Goal: Task Accomplishment & Management: Manage account settings

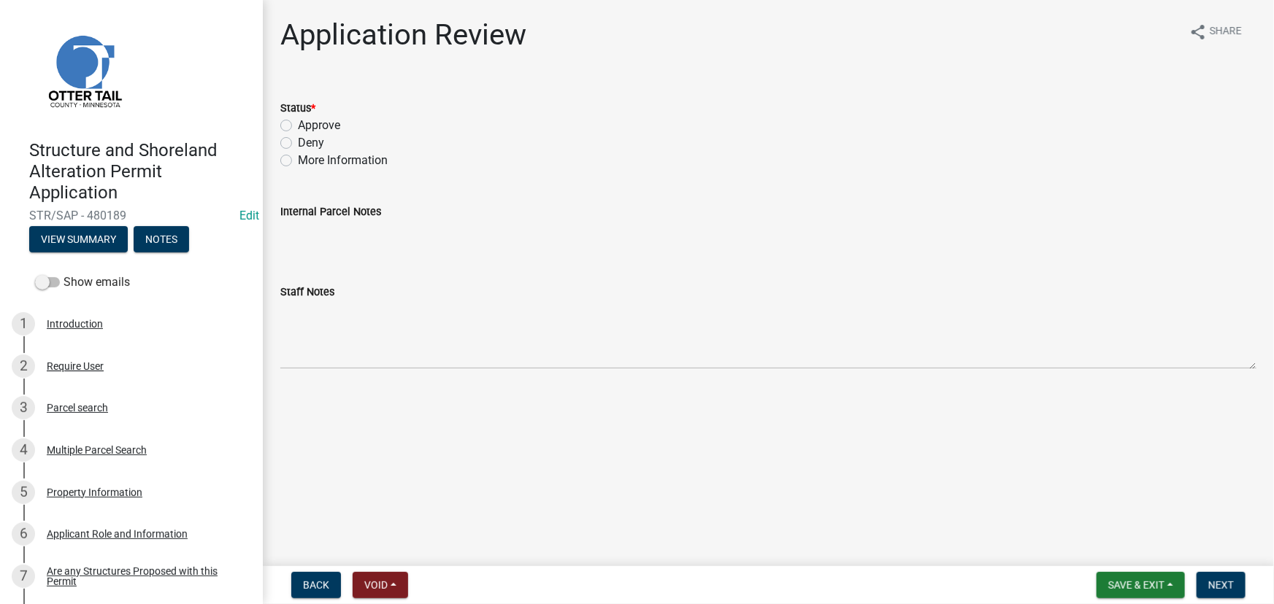
click at [715, 63] on div "Application Review share Share" at bounding box center [768, 41] width 976 height 47
click at [93, 235] on button "View Summary" at bounding box center [78, 239] width 99 height 26
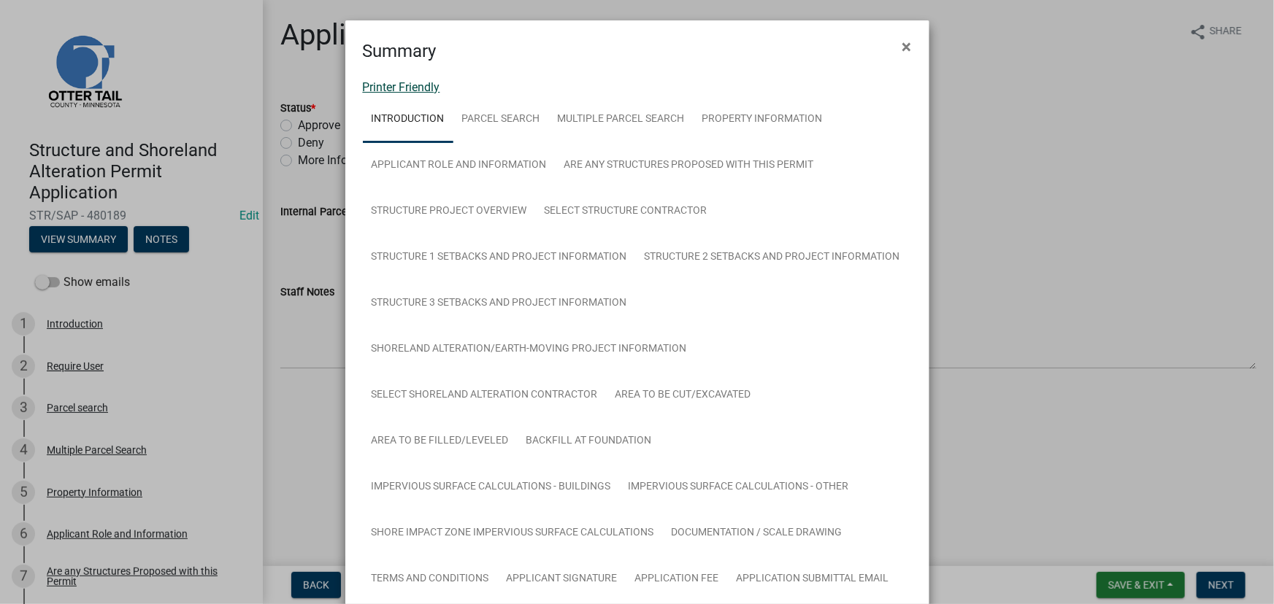
click at [431, 85] on link "Printer Friendly" at bounding box center [401, 87] width 77 height 14
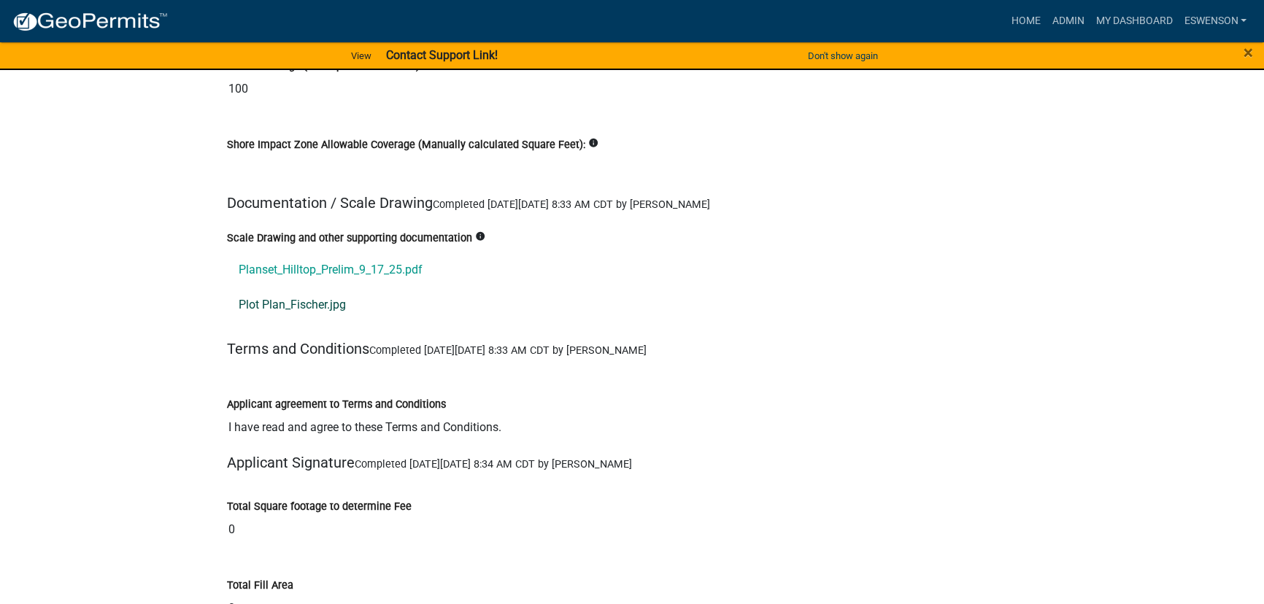
scroll to position [16427, 0]
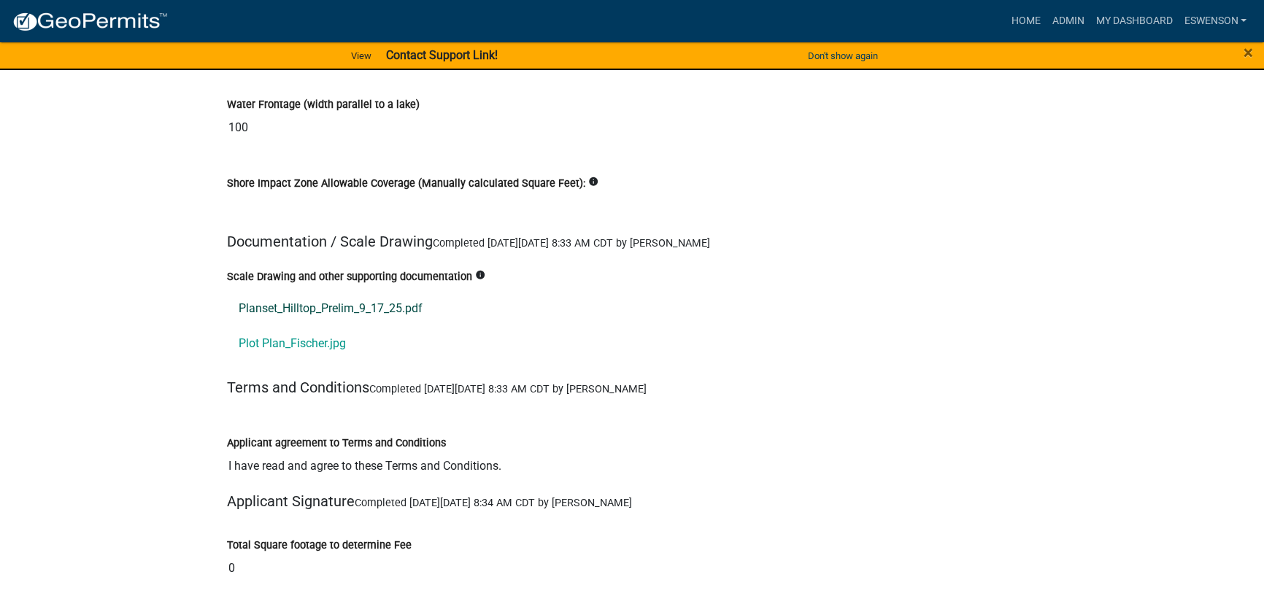
click at [305, 291] on link "Planset_Hilltop_Prelim_9_17_25.pdf" at bounding box center [632, 308] width 810 height 35
click at [307, 326] on link "Plot Plan_Fischer.jpg" at bounding box center [632, 343] width 810 height 35
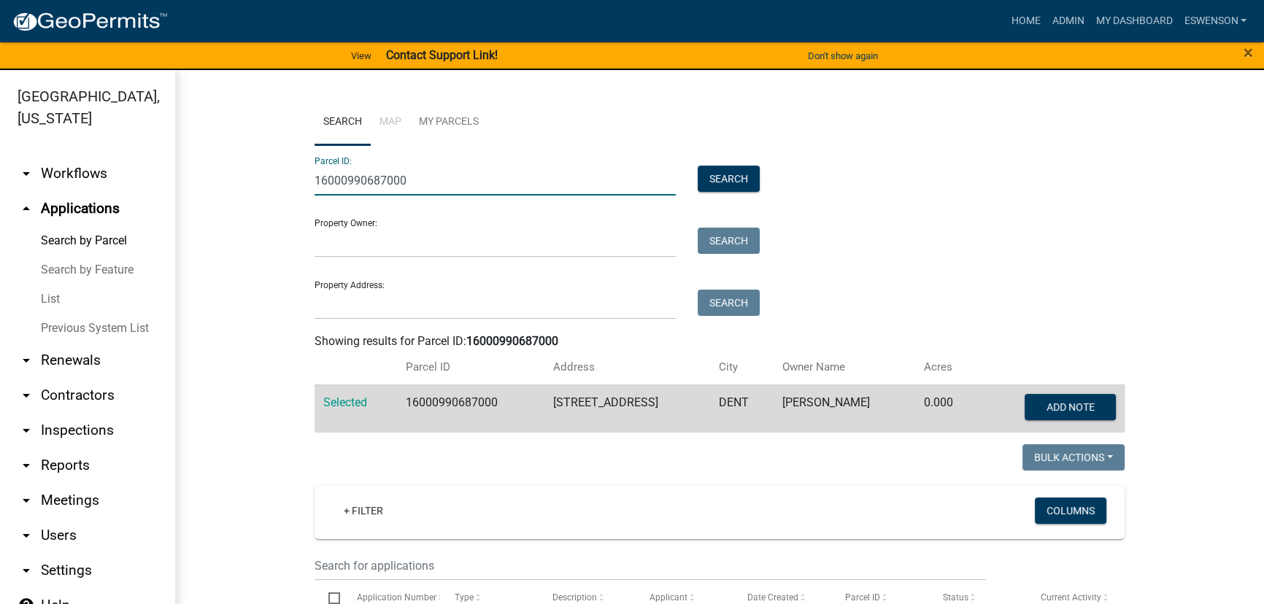
click at [335, 172] on input "16000990687000" at bounding box center [495, 181] width 361 height 30
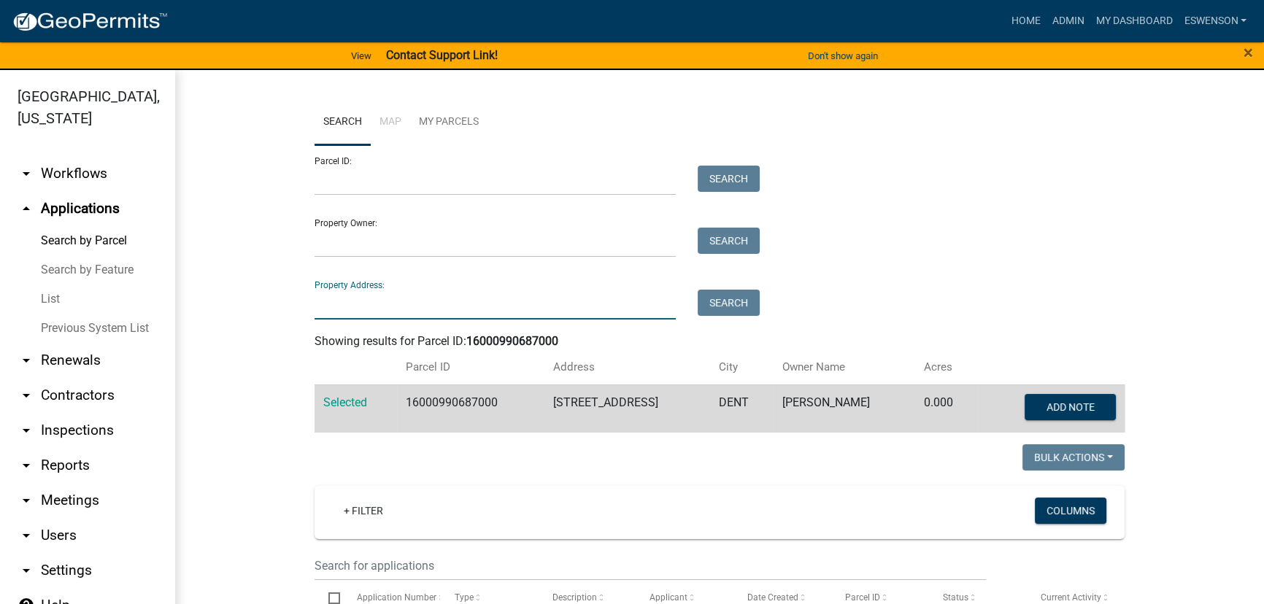
drag, startPoint x: 357, startPoint y: 302, endPoint x: 342, endPoint y: 294, distance: 16.3
click at [357, 302] on input "Property Address:" at bounding box center [495, 305] width 361 height 30
type input "25311"
click at [715, 290] on button "Search" at bounding box center [729, 303] width 62 height 26
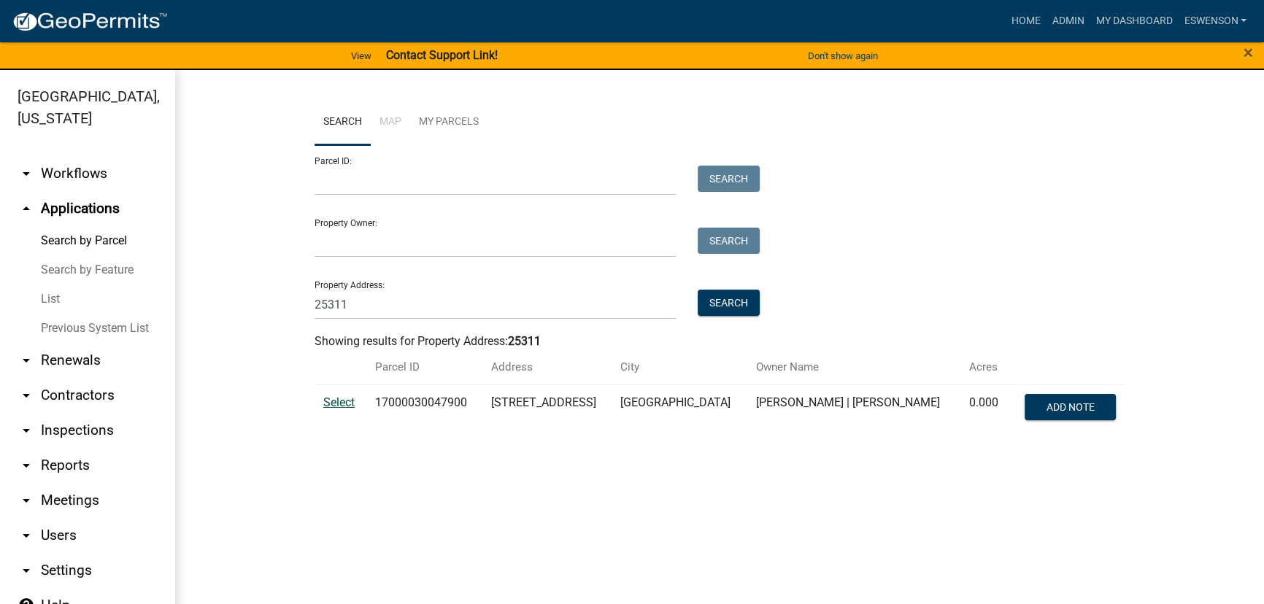
click at [338, 406] on span "Select" at bounding box center [338, 403] width 31 height 14
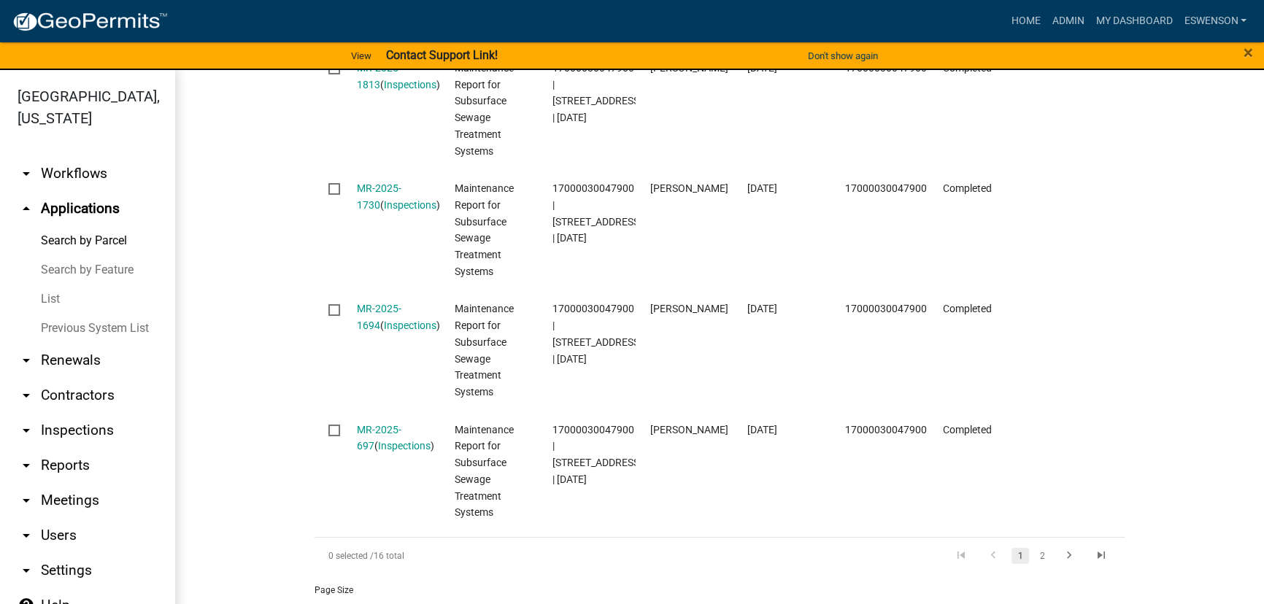
scroll to position [1607, 0]
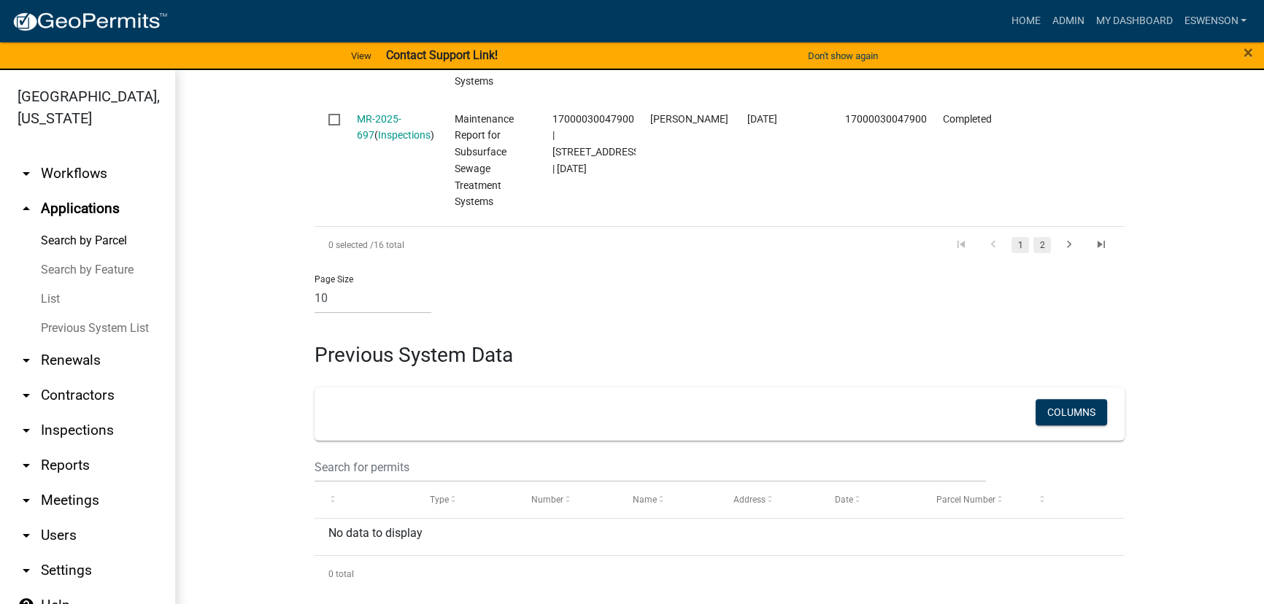
click at [1041, 243] on link "2" at bounding box center [1043, 245] width 18 height 16
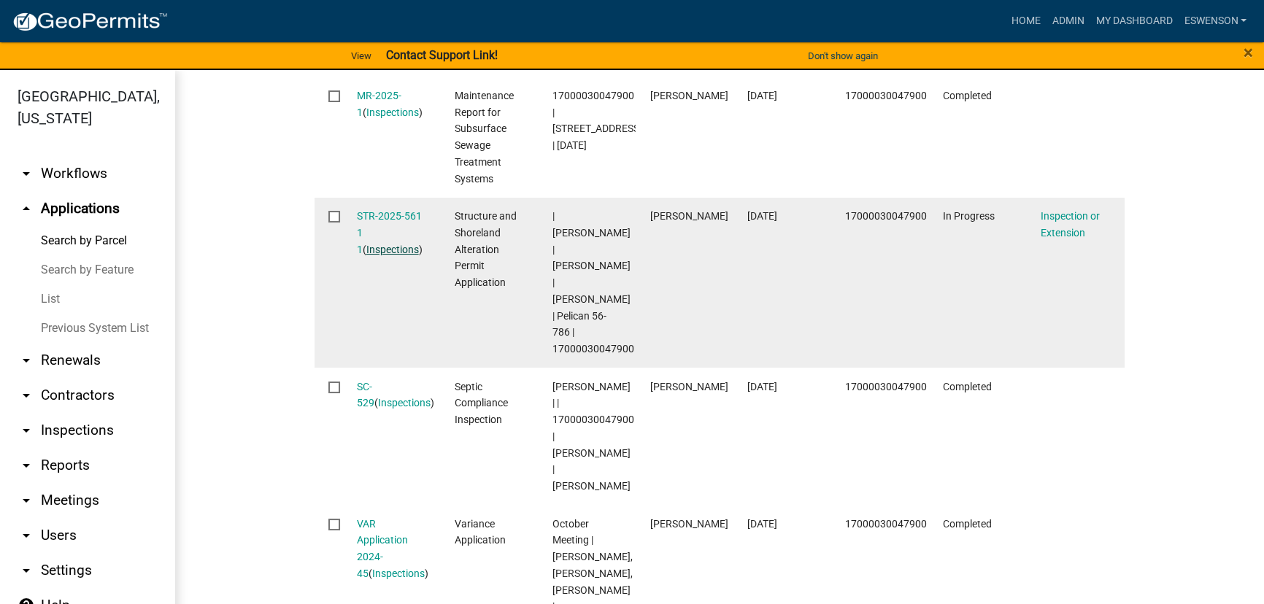
scroll to position [660, 0]
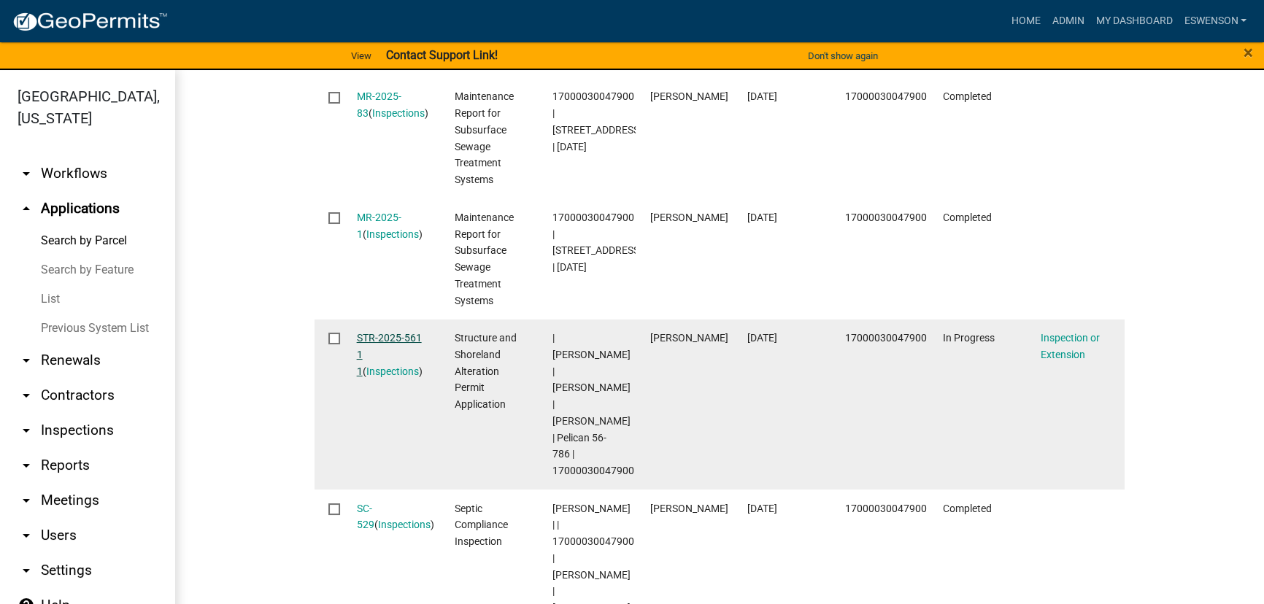
click at [375, 345] on link "STR-2025-561 1 1" at bounding box center [389, 354] width 65 height 45
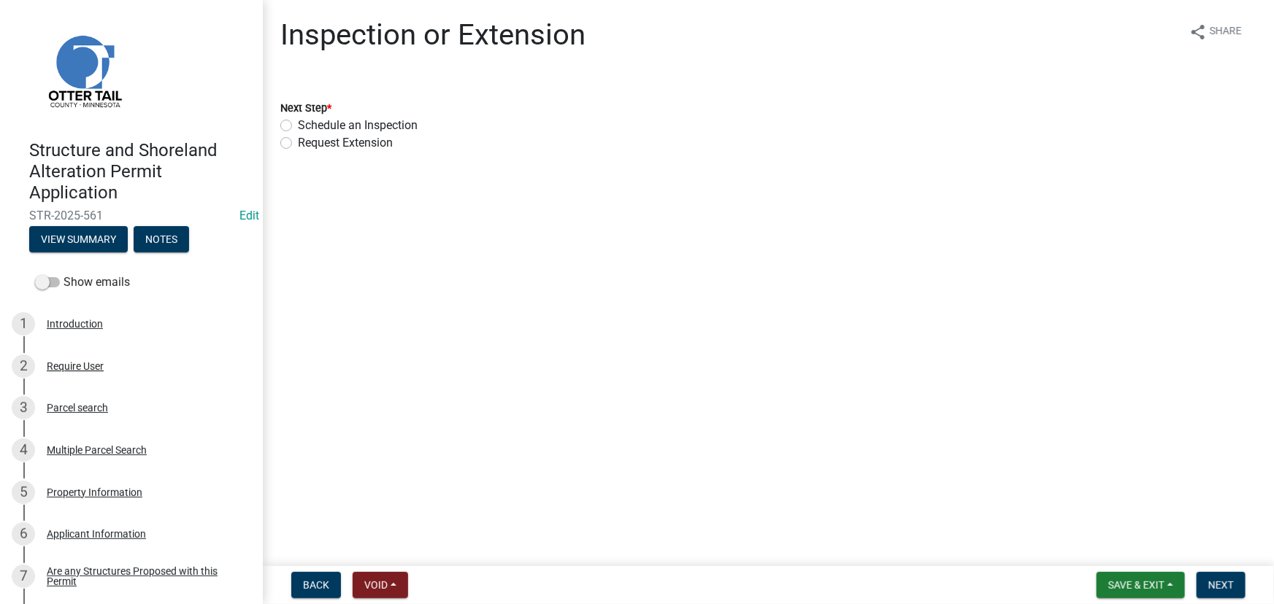
click at [364, 124] on label "Schedule an Inspection" at bounding box center [358, 126] width 120 height 18
click at [307, 124] on input "Schedule an Inspection" at bounding box center [302, 121] width 9 height 9
radio input "true"
click at [1211, 576] on button "Next" at bounding box center [1221, 585] width 49 height 26
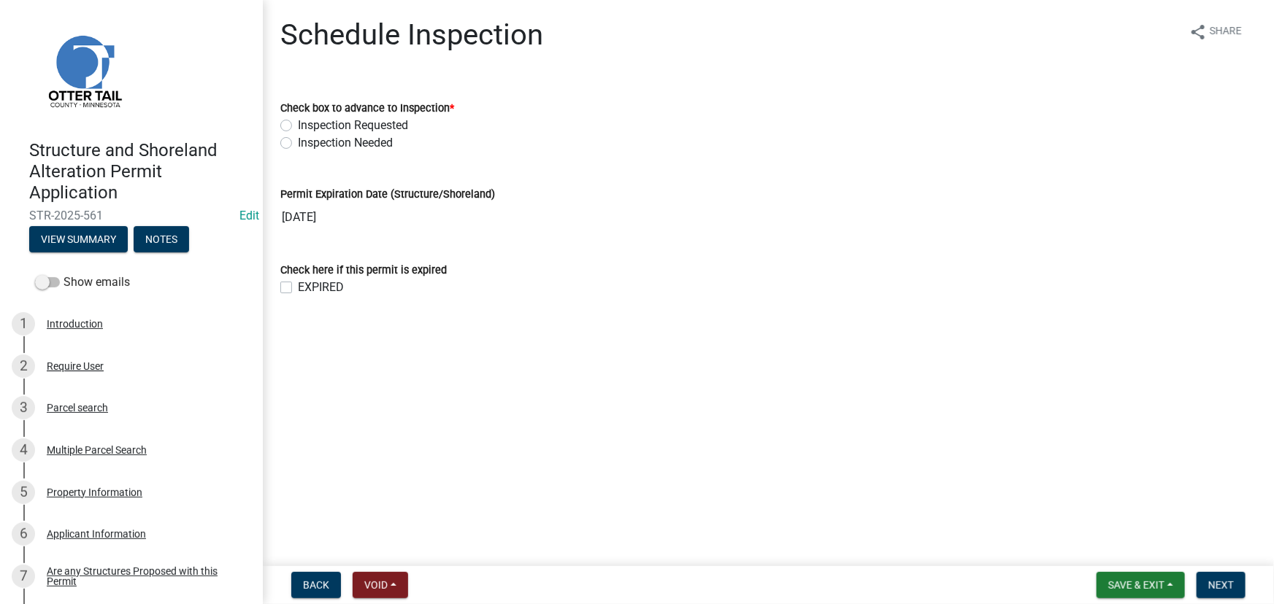
click at [357, 127] on label "Inspection Requested" at bounding box center [353, 126] width 110 height 18
click at [307, 126] on input "Inspection Requested" at bounding box center [302, 121] width 9 height 9
radio input "true"
click at [1217, 574] on button "Next" at bounding box center [1221, 585] width 49 height 26
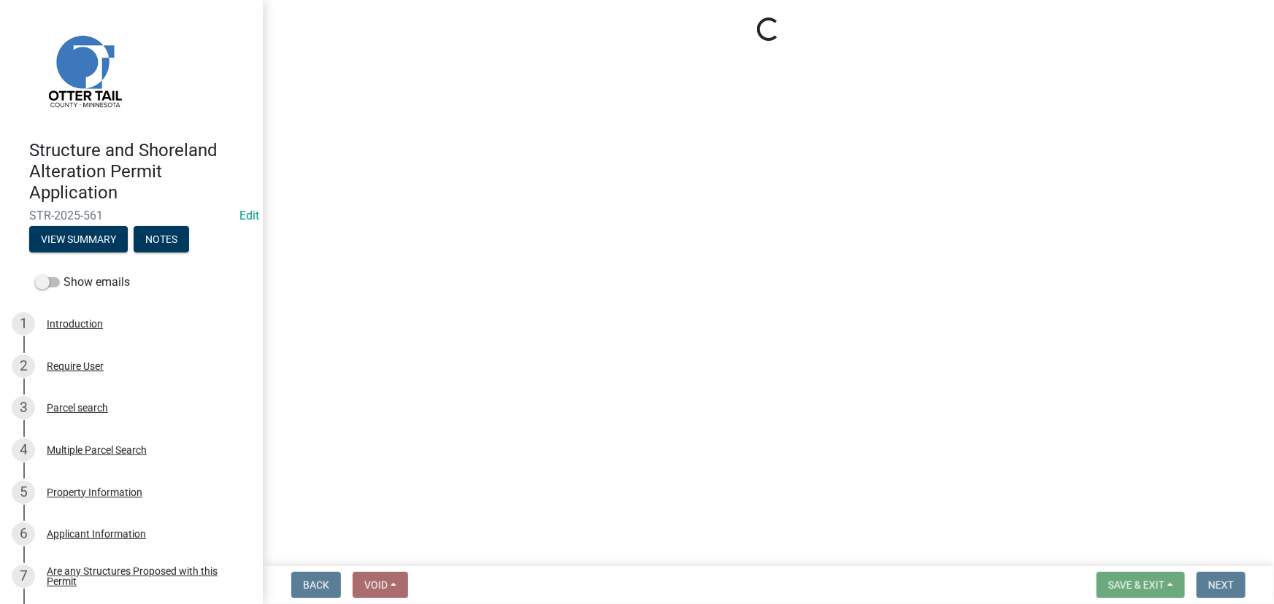
select select "710d5f49-2663-4e73-9718-d0c4e189f5ed"
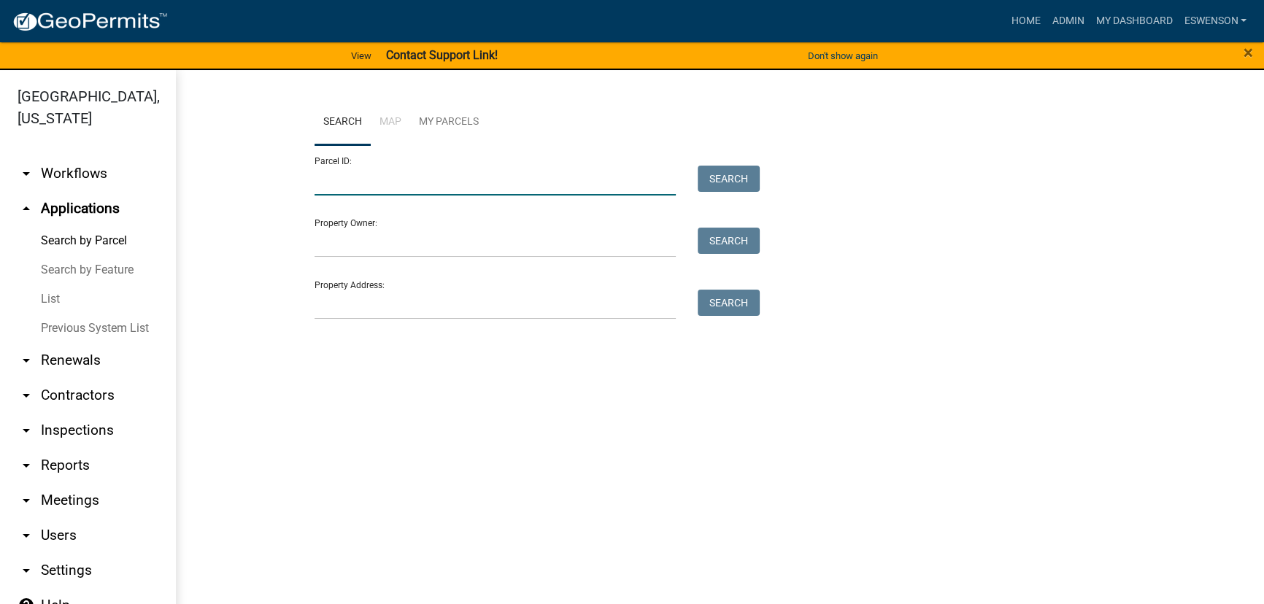
click at [453, 174] on input "Parcel ID:" at bounding box center [495, 181] width 361 height 30
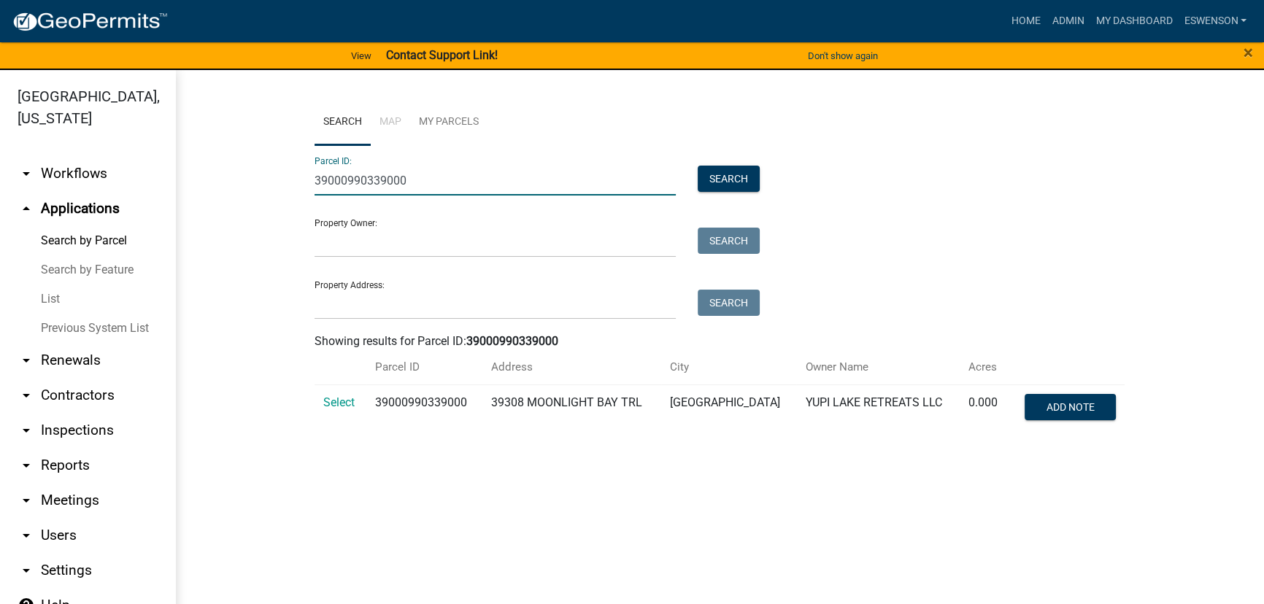
type input "39000990339000"
click at [318, 403] on td "Select" at bounding box center [341, 409] width 52 height 48
click at [336, 403] on span "Select" at bounding box center [338, 403] width 31 height 14
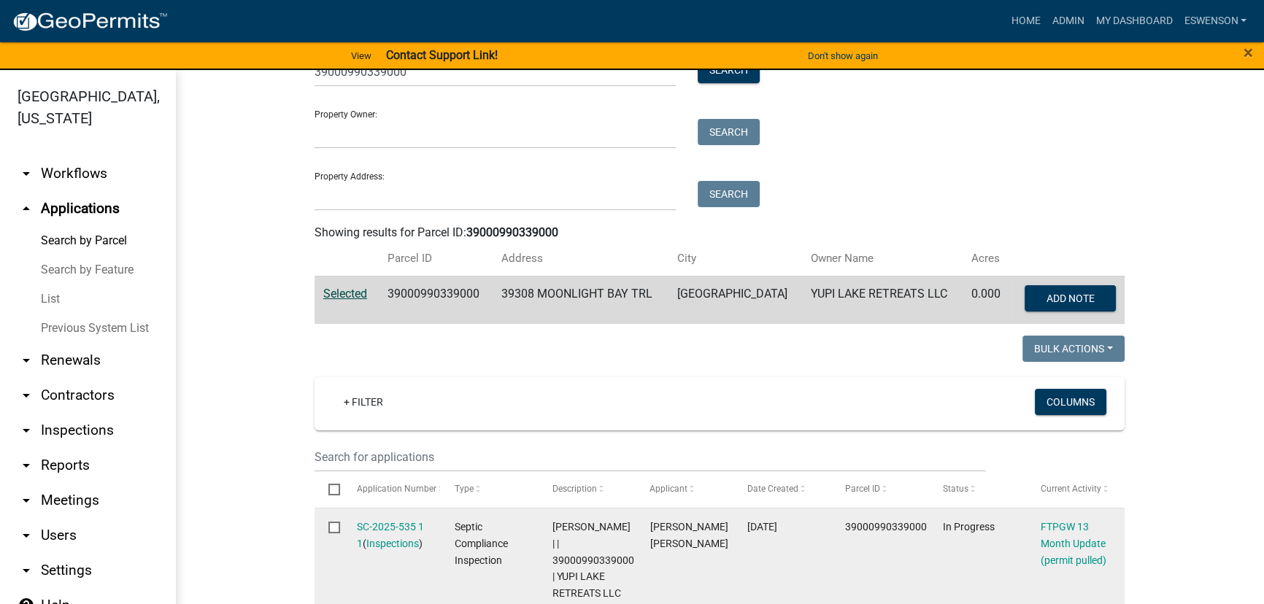
scroll to position [531, 0]
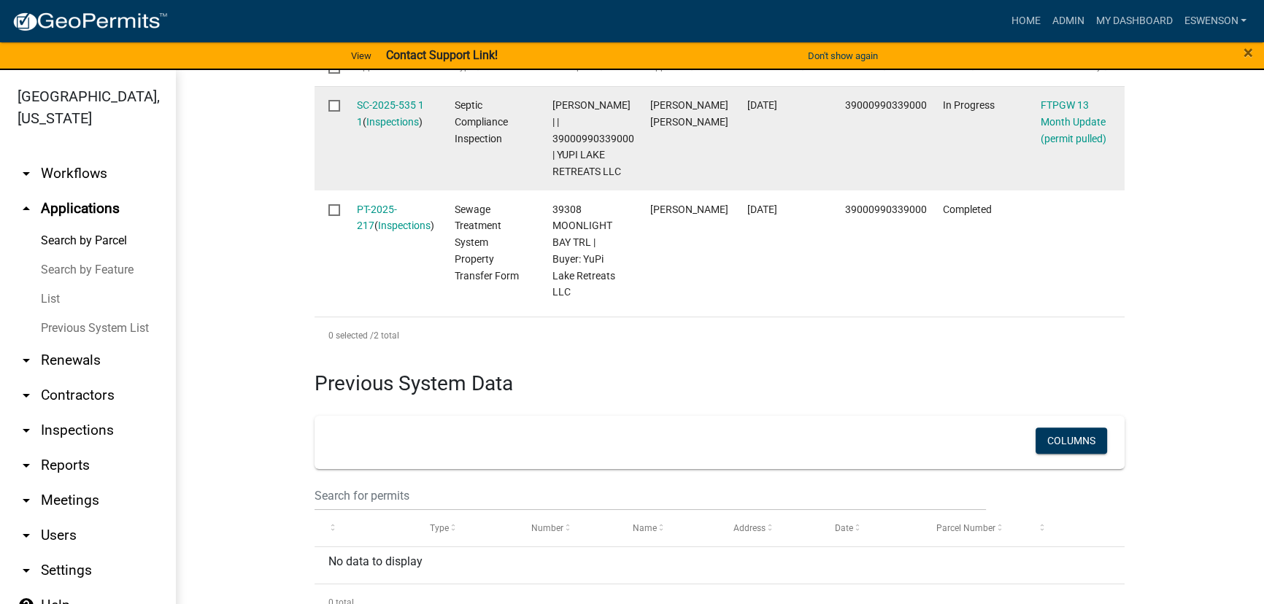
click at [595, 139] on span "Emma Swenson | | 39000990339000 | YUPI LAKE RETREATS LLC" at bounding box center [593, 138] width 82 height 78
copy span "39000990339000"
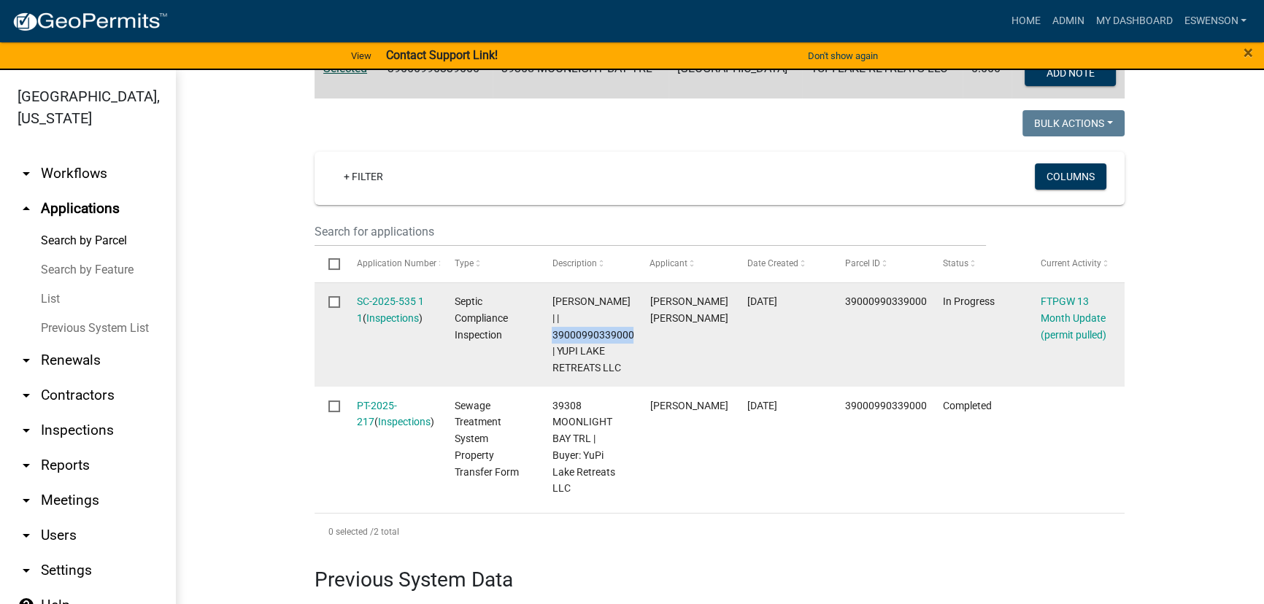
scroll to position [0, 0]
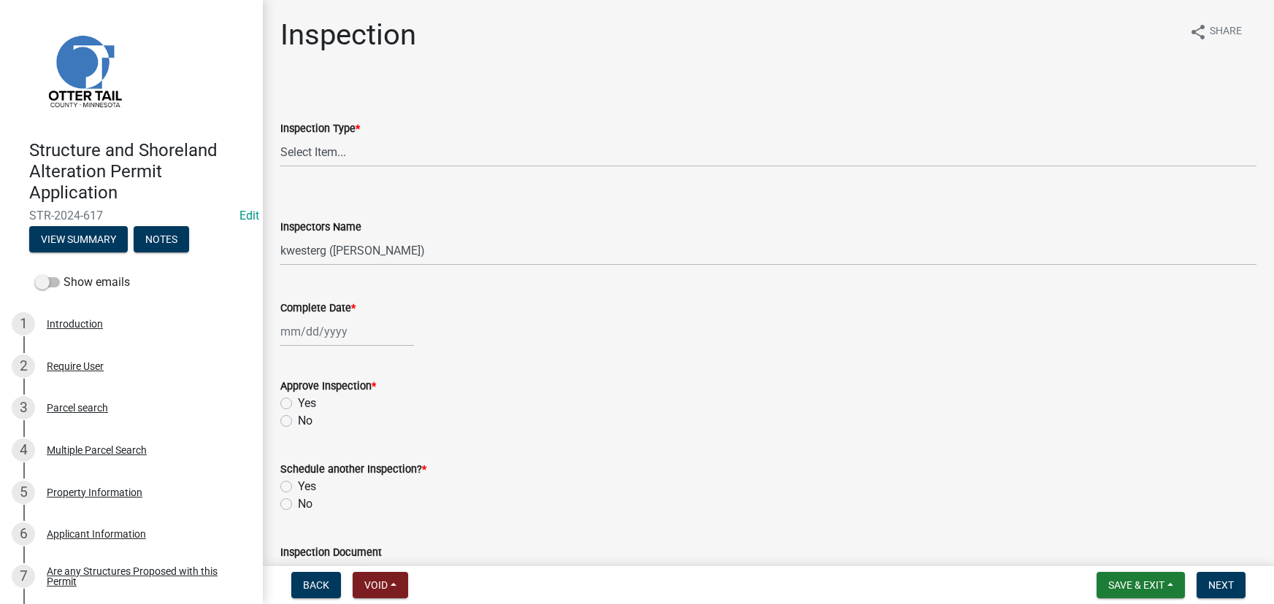
select select "710d5f49-2663-4e73-9718-d0c4e189f5ed"
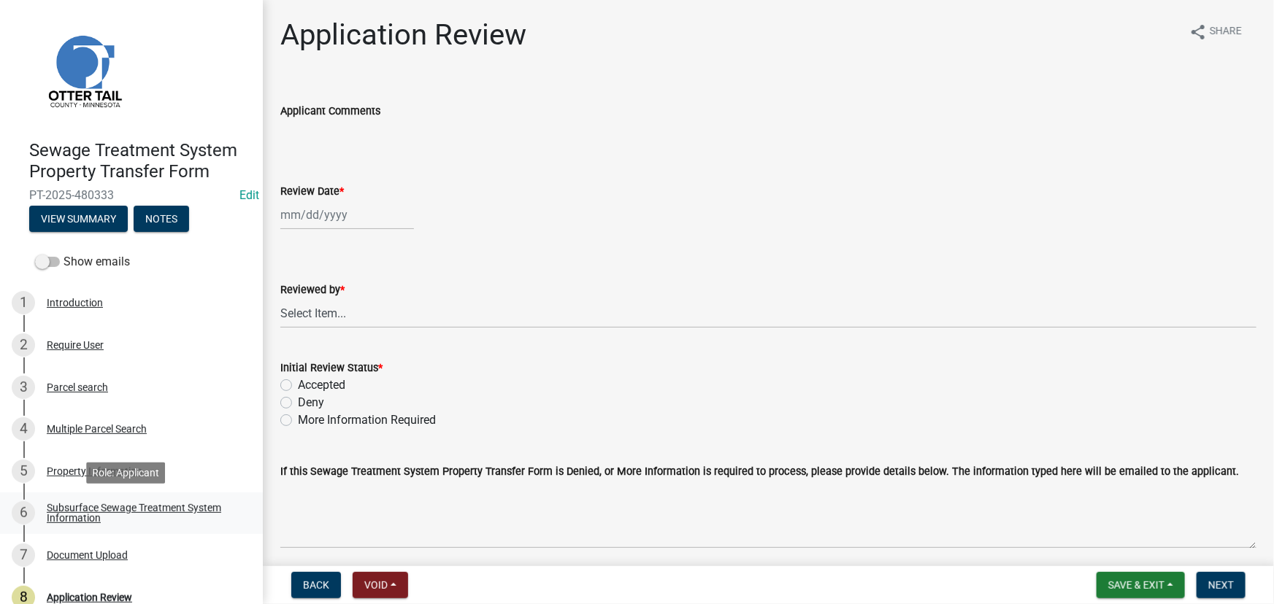
click at [122, 516] on div "Subsurface Sewage Treatment System Information" at bounding box center [143, 513] width 193 height 20
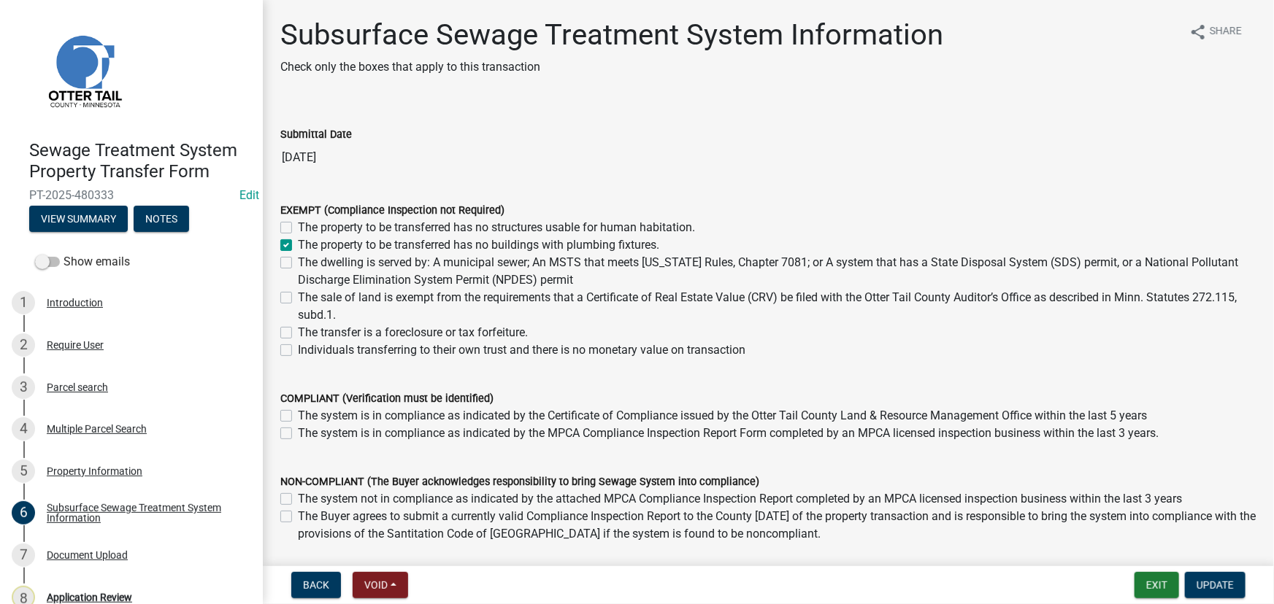
click at [101, 394] on div "3 Parcel search" at bounding box center [126, 387] width 228 height 23
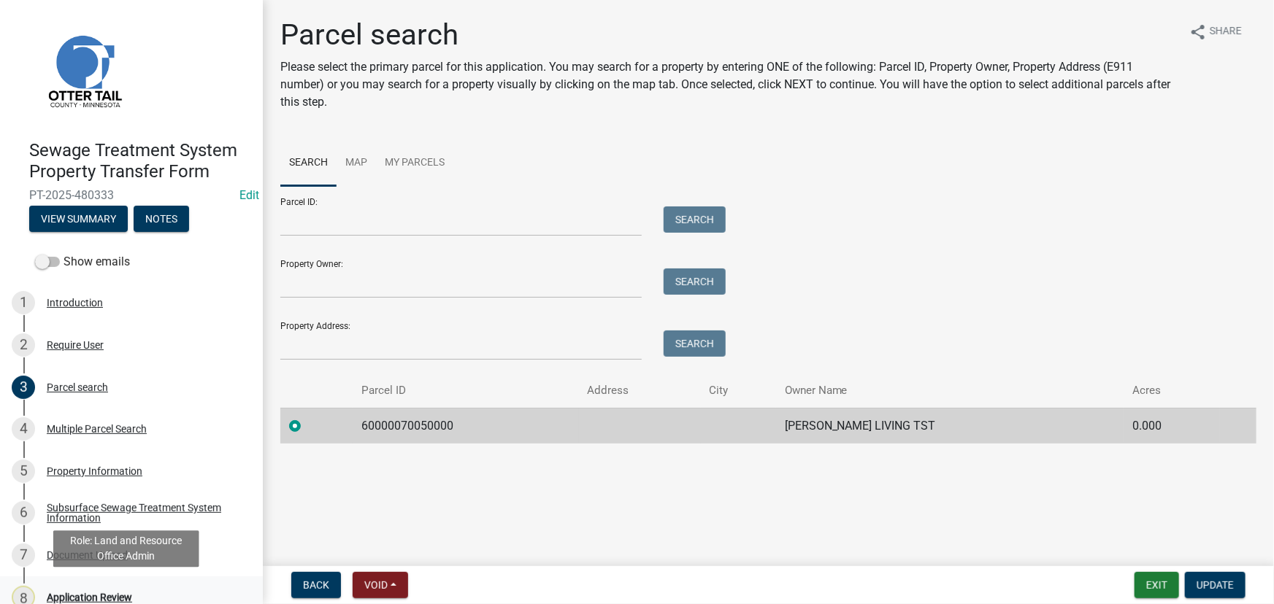
click at [86, 577] on link "8 Application Review" at bounding box center [131, 598] width 263 height 42
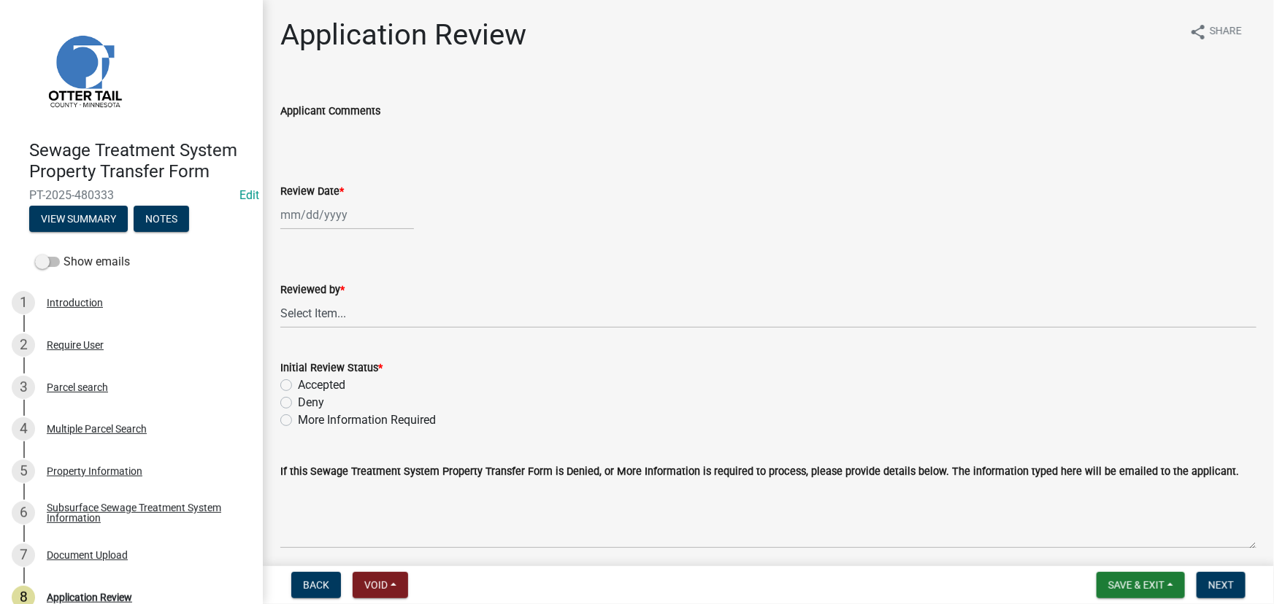
click at [88, 342] on div "Require User" at bounding box center [75, 345] width 57 height 10
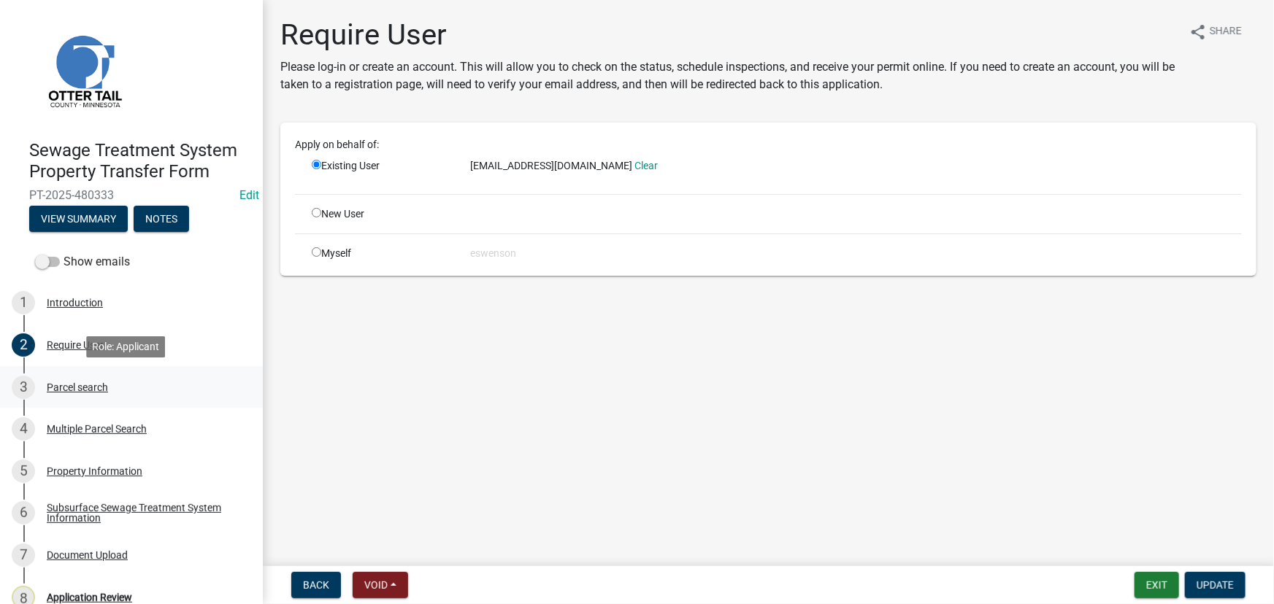
click at [66, 384] on div "Parcel search" at bounding box center [77, 388] width 61 height 10
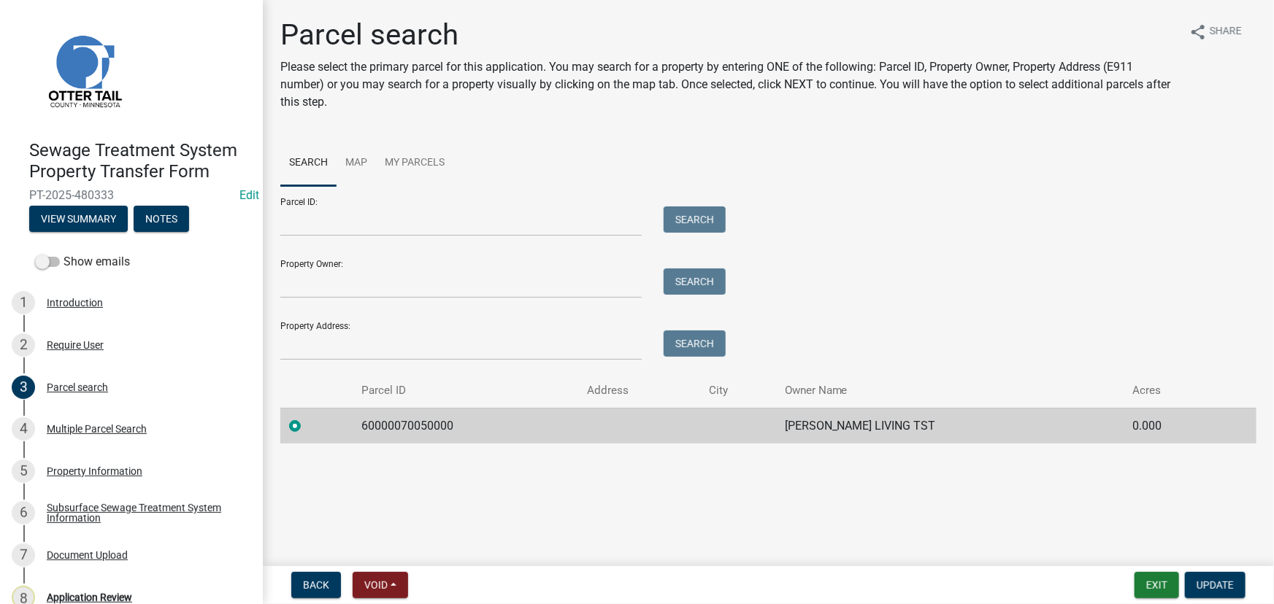
click at [423, 431] on td "60000070050000" at bounding box center [466, 426] width 226 height 36
copy td "60000070050000"
click at [133, 600] on div "8 Application Review" at bounding box center [126, 597] width 228 height 23
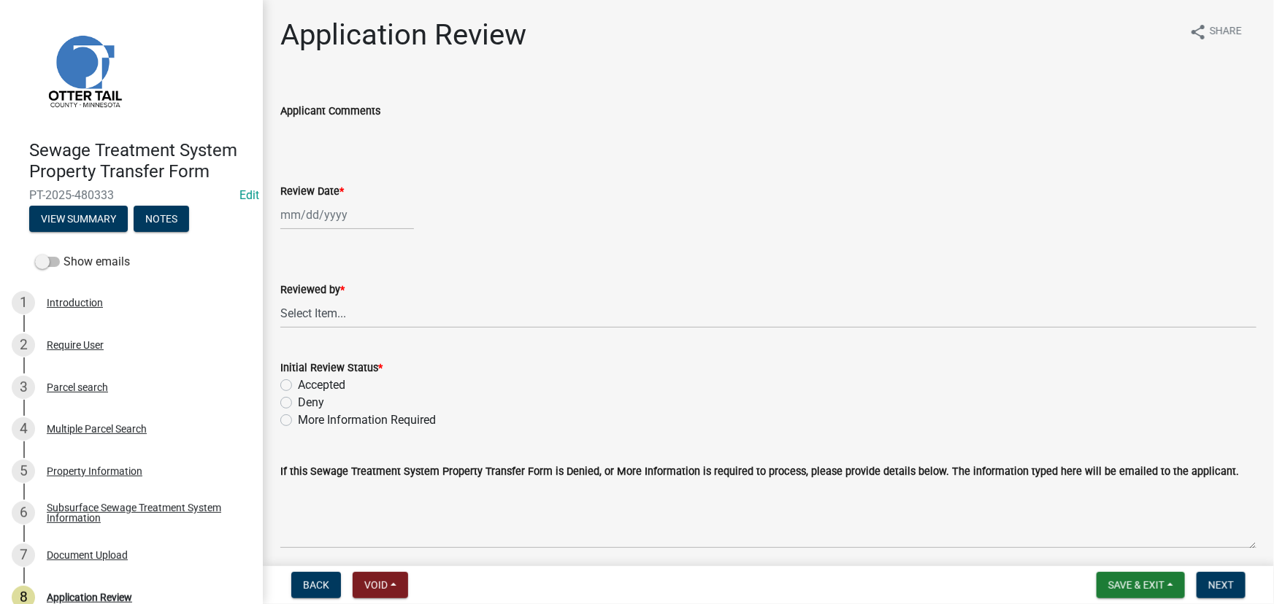
click at [304, 193] on label "Review Date *" at bounding box center [312, 192] width 64 height 10
click at [304, 200] on input "Review Date *" at bounding box center [347, 215] width 134 height 30
select select "9"
select select "2025"
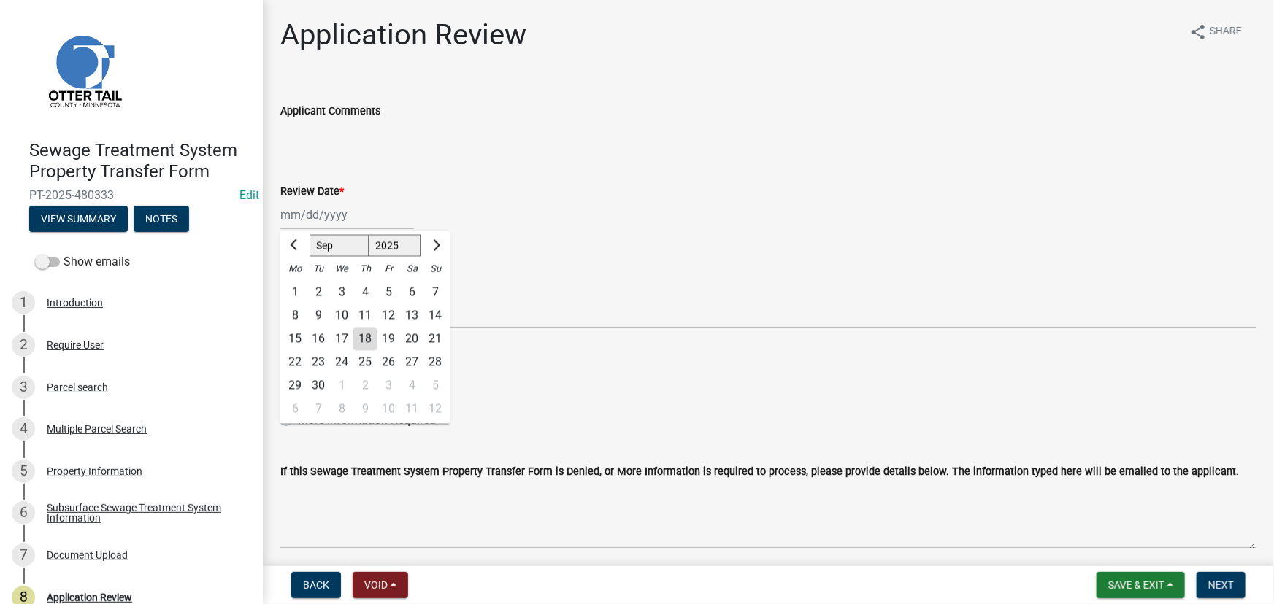
click at [518, 162] on div "Review Date * [PERSON_NAME] Apr [PERSON_NAME][DATE] Sep Oct Nov [DATE] 1526 152…" at bounding box center [768, 196] width 976 height 68
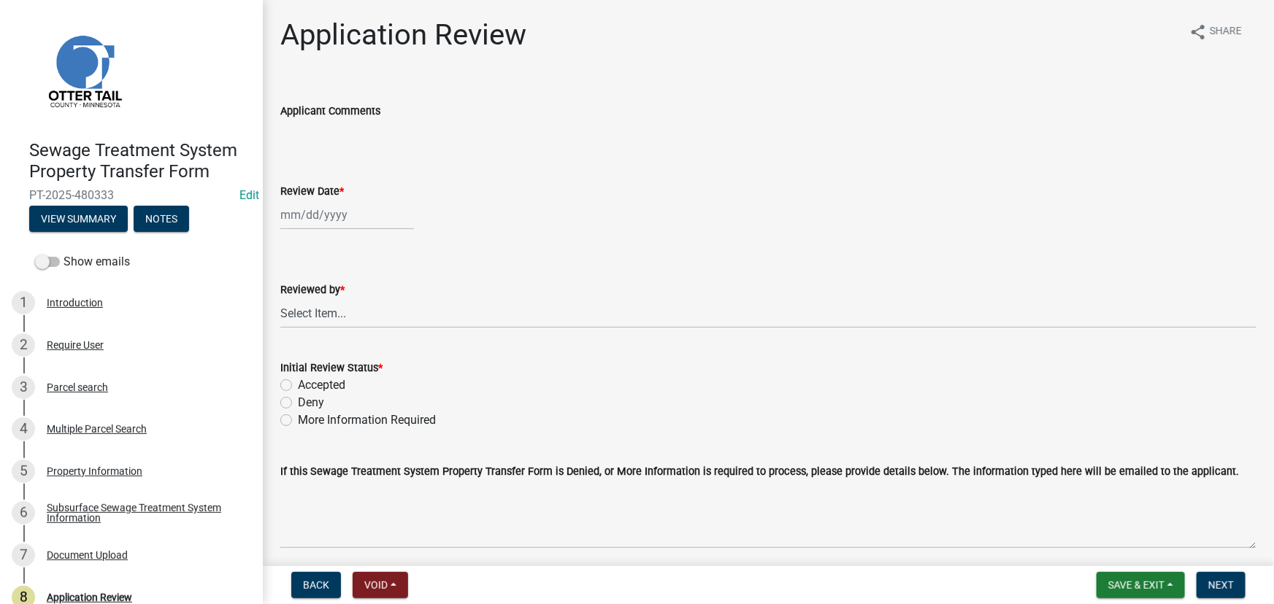
click at [312, 209] on div at bounding box center [347, 215] width 134 height 30
select select "9"
select select "2025"
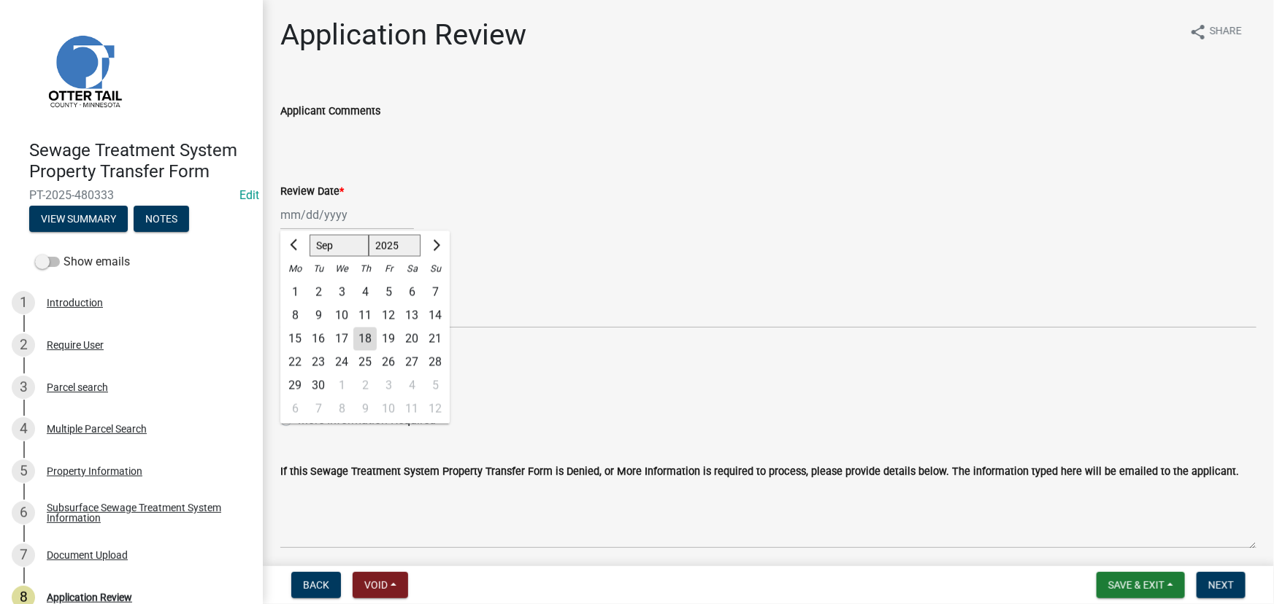
click at [364, 341] on div "18" at bounding box center [364, 339] width 23 height 23
type input "09/18/2025"
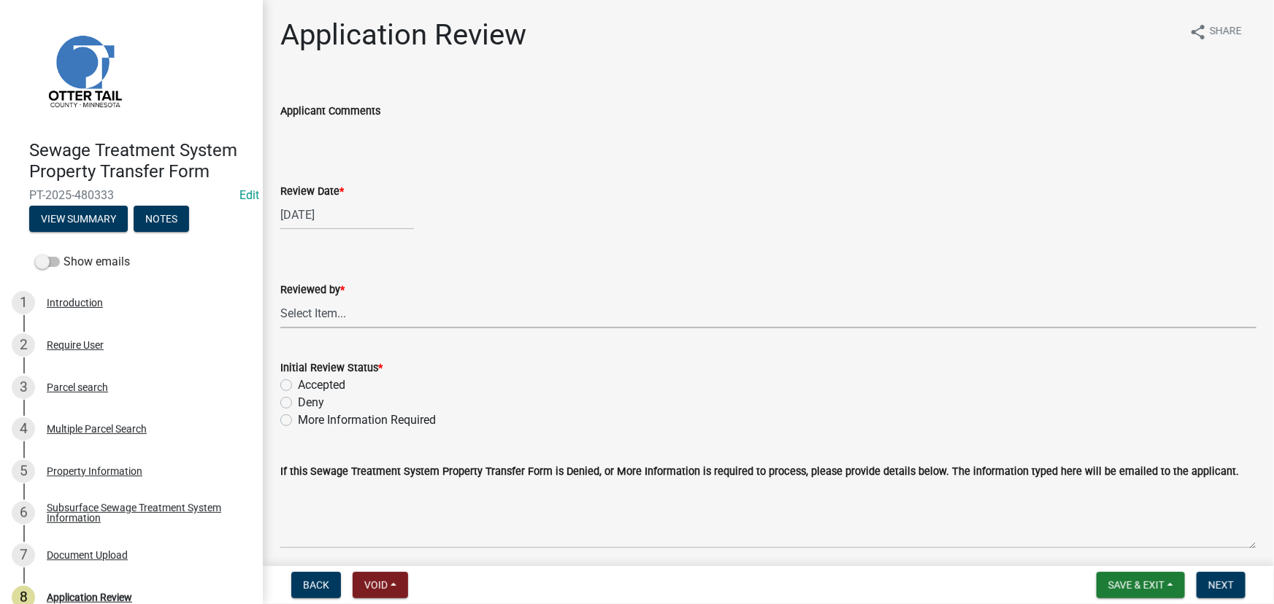
click at [354, 310] on select "Select Item... Alexis Newark Amy Busko Andrea Perales Brittany Tollefson Christ…" at bounding box center [768, 314] width 976 height 30
click at [280, 299] on select "Select Item... Alexis Newark Amy Busko Andrea Perales Brittany Tollefson Christ…" at bounding box center [768, 314] width 976 height 30
select select "190fd4c8-42ef-492b-a4a0-a0213555944c"
click at [340, 385] on label "Accepted" at bounding box center [321, 386] width 47 height 18
click at [307, 385] on input "Accepted" at bounding box center [302, 381] width 9 height 9
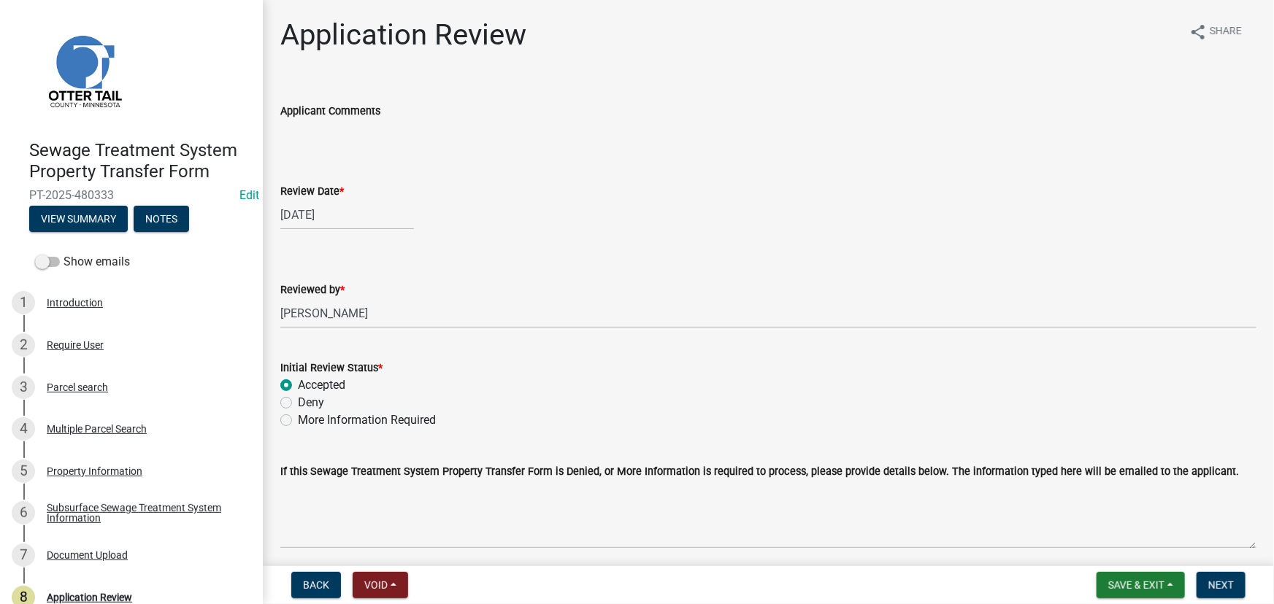
radio input "true"
click at [1217, 586] on span "Next" at bounding box center [1221, 586] width 26 height 12
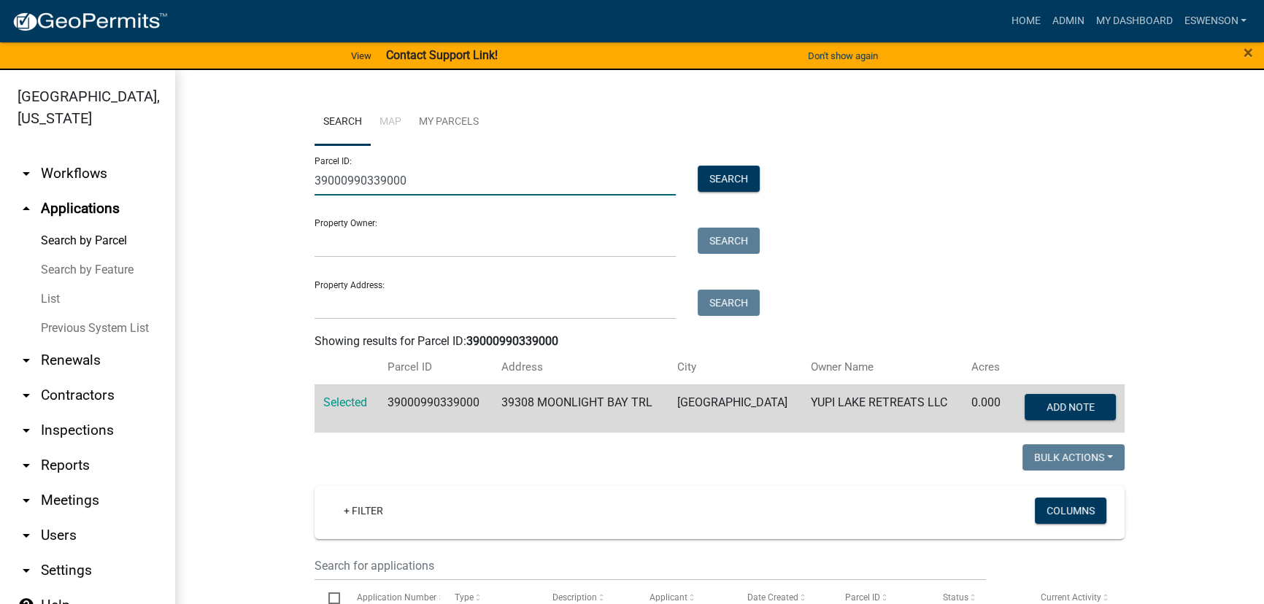
click at [417, 183] on input "39000990339000" at bounding box center [495, 181] width 361 height 30
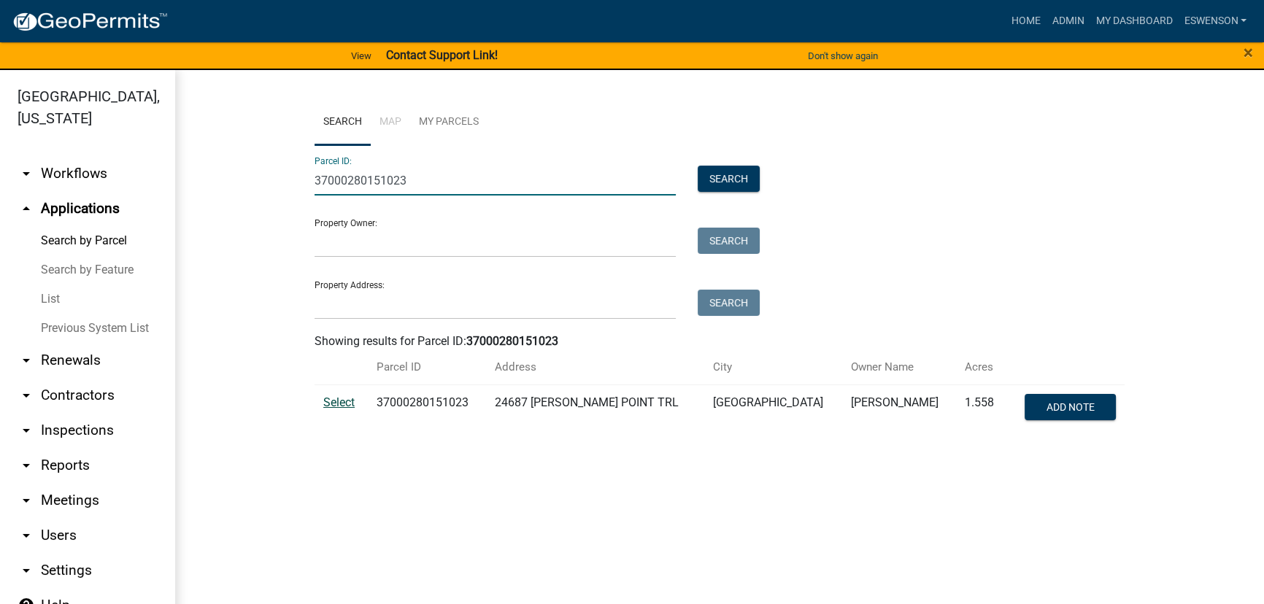
type input "37000280151023"
click at [338, 400] on span "Select" at bounding box center [338, 403] width 31 height 14
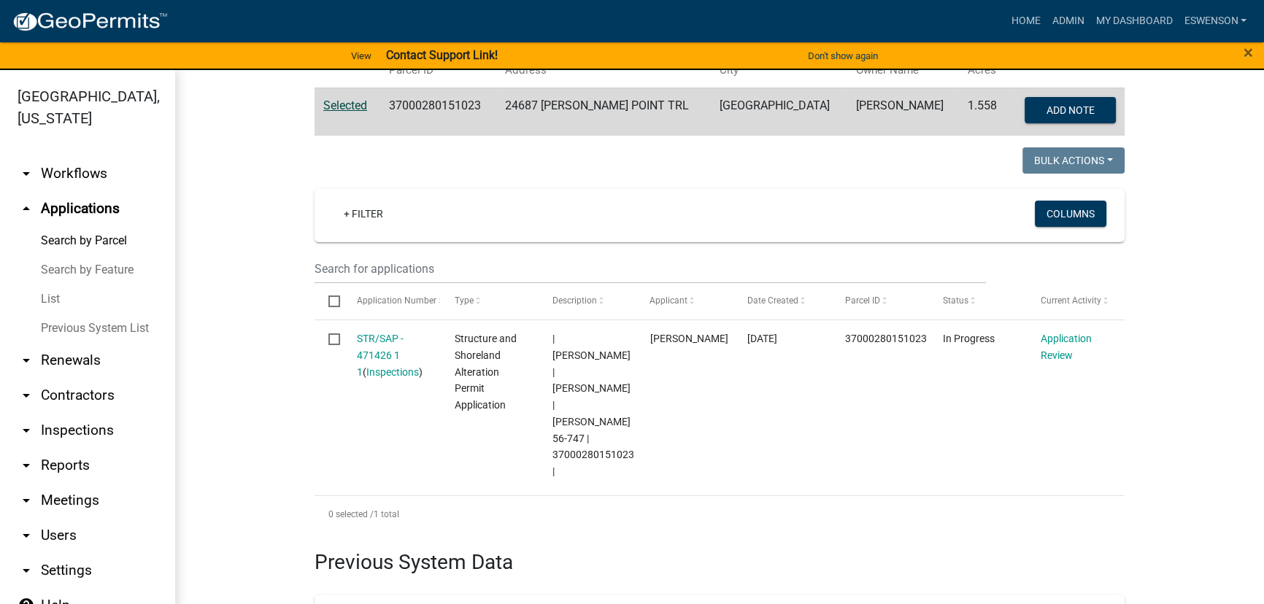
scroll to position [331, 0]
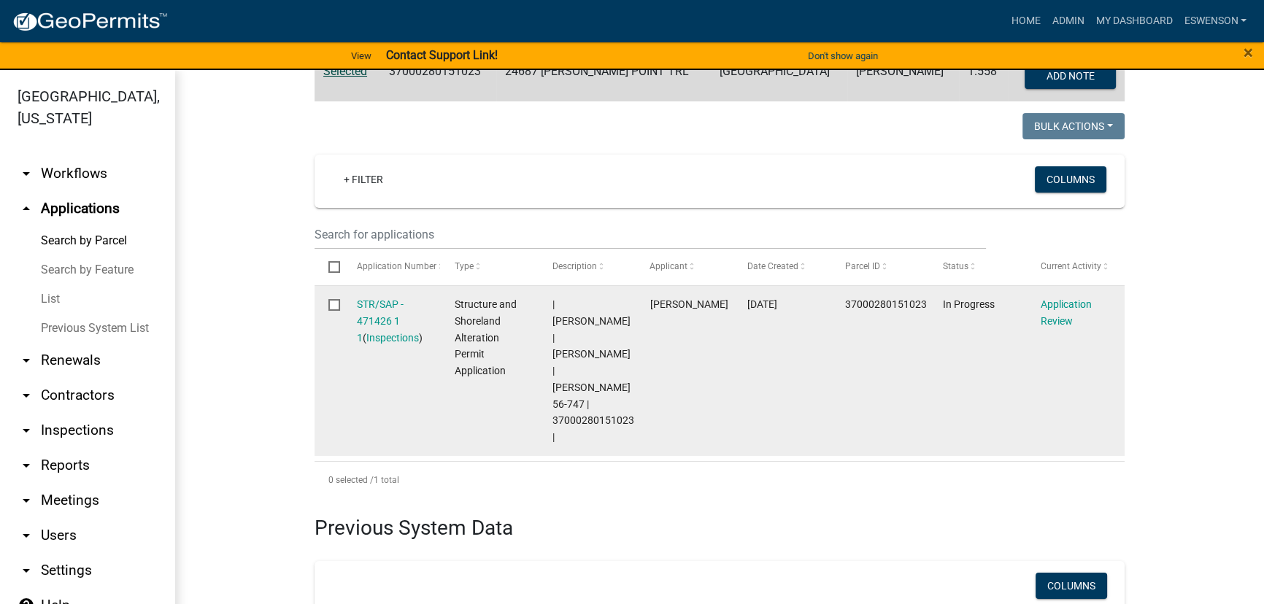
click at [881, 299] on span "37000280151023" at bounding box center [886, 305] width 82 height 12
copy span "37000280151023"
